Goal: Transaction & Acquisition: Purchase product/service

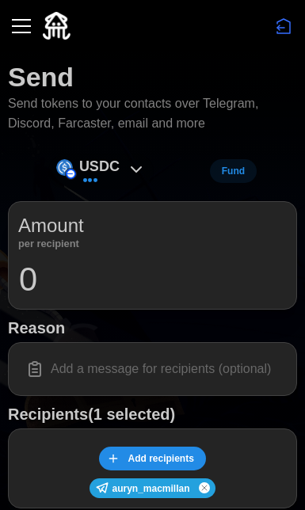
click at [142, 172] on icon at bounding box center [136, 169] width 19 height 19
click at [137, 166] on icon at bounding box center [136, 169] width 19 height 19
click at [135, 166] on icon at bounding box center [136, 169] width 19 height 19
click at [124, 165] on div "USDC" at bounding box center [100, 172] width 105 height 36
click at [105, 361] on input at bounding box center [152, 368] width 268 height 33
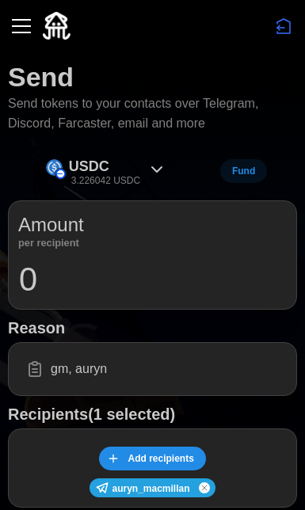
paste input "👋 ("
type input "gm, auryn 👋"
click at [116, 174] on p "3.226042 USDC" at bounding box center [105, 180] width 69 height 13
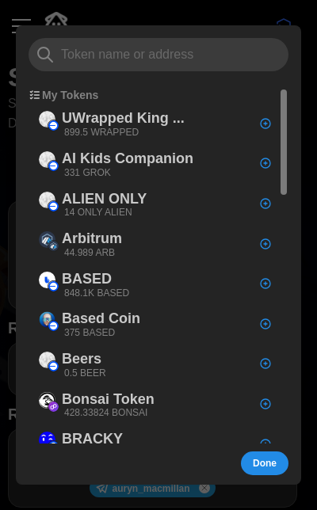
click at [179, 12] on div at bounding box center [158, 255] width 317 height 510
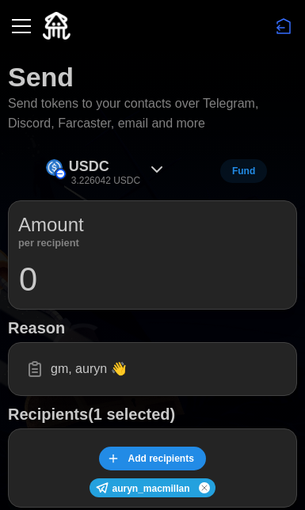
click at [82, 299] on div "Amount per recipient 0" at bounding box center [152, 254] width 289 height 109
click at [84, 273] on input "0" at bounding box center [152, 280] width 268 height 40
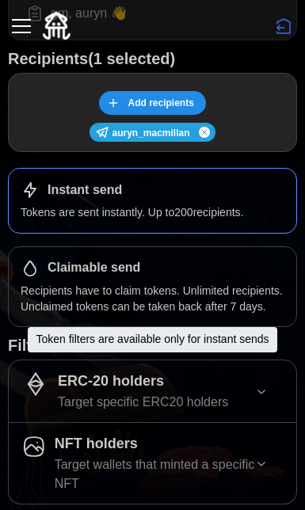
scroll to position [537, 0]
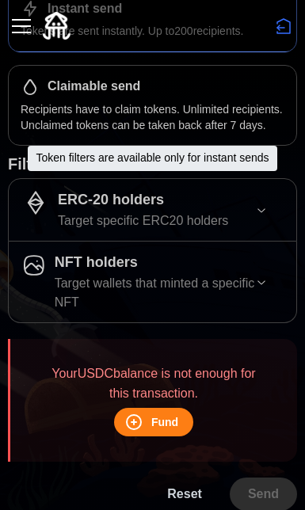
click at [183, 200] on div "ERC-20 holders" at bounding box center [143, 199] width 170 height 23
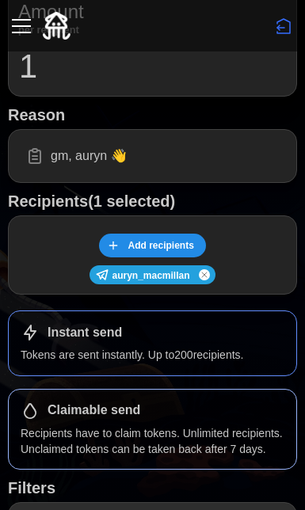
scroll to position [0, 0]
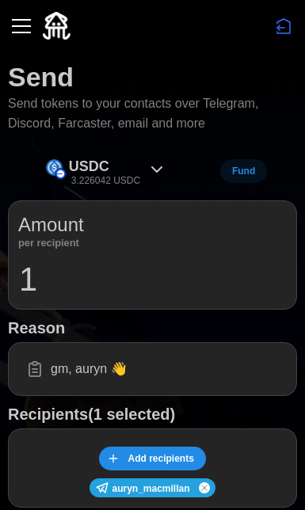
click at [93, 261] on input "1" at bounding box center [152, 280] width 268 height 40
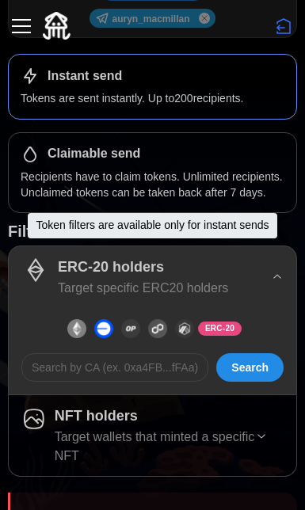
scroll to position [583, 0]
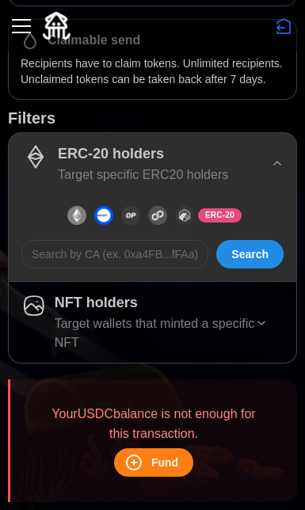
type input "1"
click at [156, 451] on span "Fund" at bounding box center [164, 462] width 27 height 27
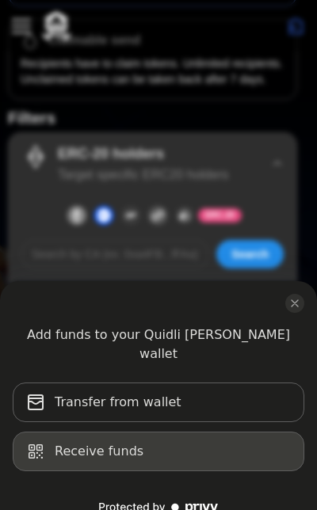
click at [226, 438] on button "Receive funds" at bounding box center [158, 452] width 291 height 40
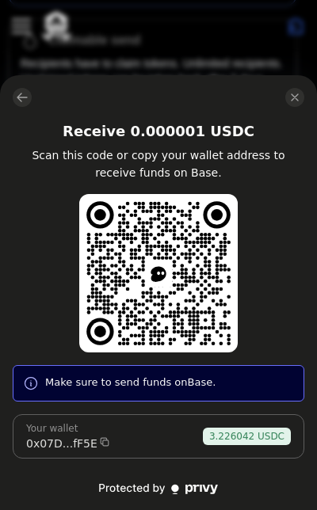
click at [292, 94] on icon "close modal" at bounding box center [294, 97] width 13 height 13
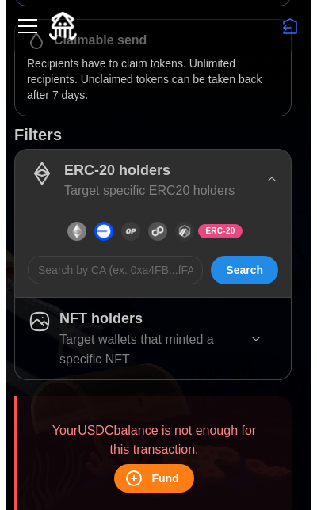
scroll to position [0, 0]
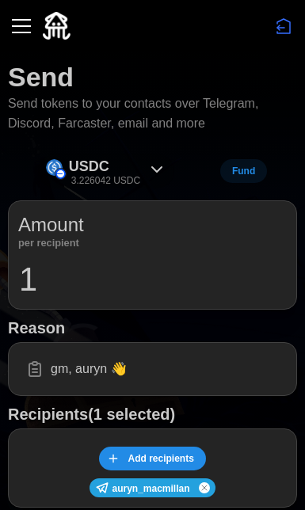
click at [152, 154] on div "USDC 3.226042 USDC" at bounding box center [106, 172] width 136 height 36
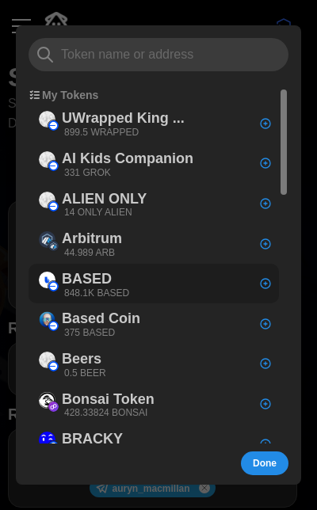
click at [124, 274] on div "BASED 848.1K BASED" at bounding box center [95, 284] width 67 height 32
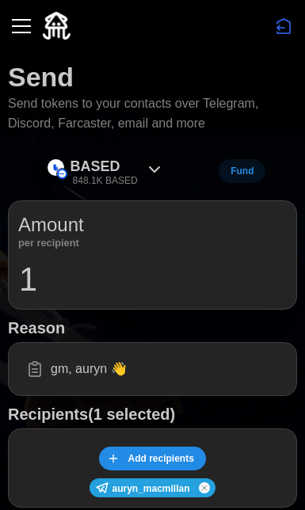
click at [130, 162] on div "BASED 848.1K BASED" at bounding box center [103, 171] width 67 height 32
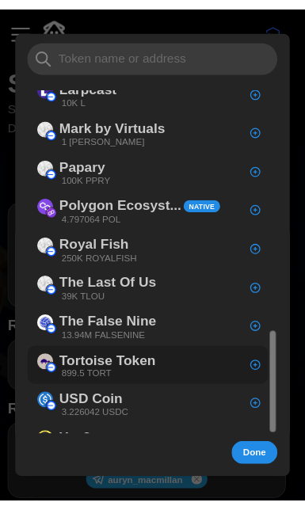
scroll to position [801, 0]
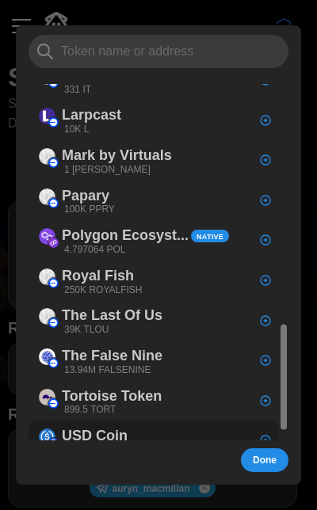
click at [131, 425] on div "USD Coin 3.226042 USDC" at bounding box center [97, 441] width 71 height 32
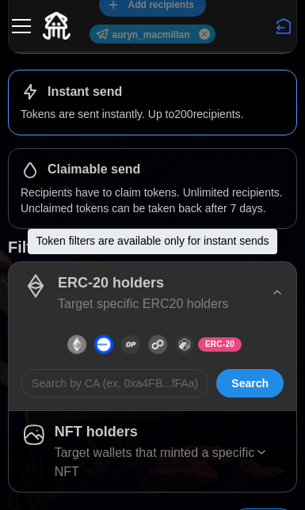
scroll to position [483, 0]
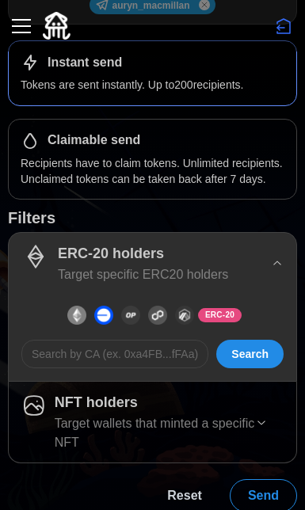
click at [258, 482] on span "Send" at bounding box center [263, 496] width 31 height 32
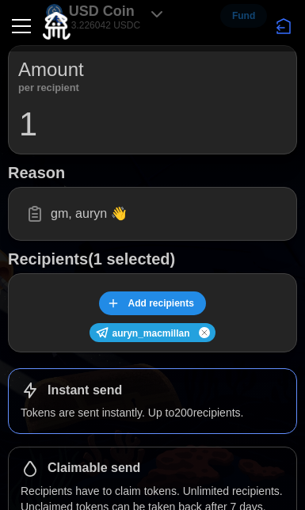
scroll to position [0, 0]
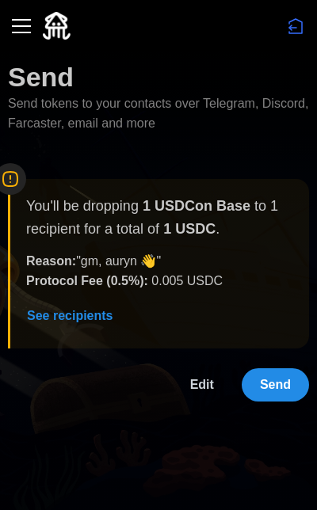
click at [294, 384] on button "Send" at bounding box center [275, 384] width 67 height 33
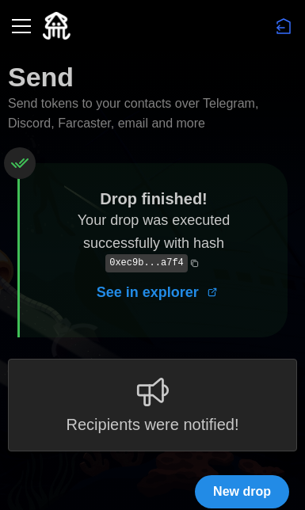
scroll to position [11, 0]
